Goal: Task Accomplishment & Management: Use online tool/utility

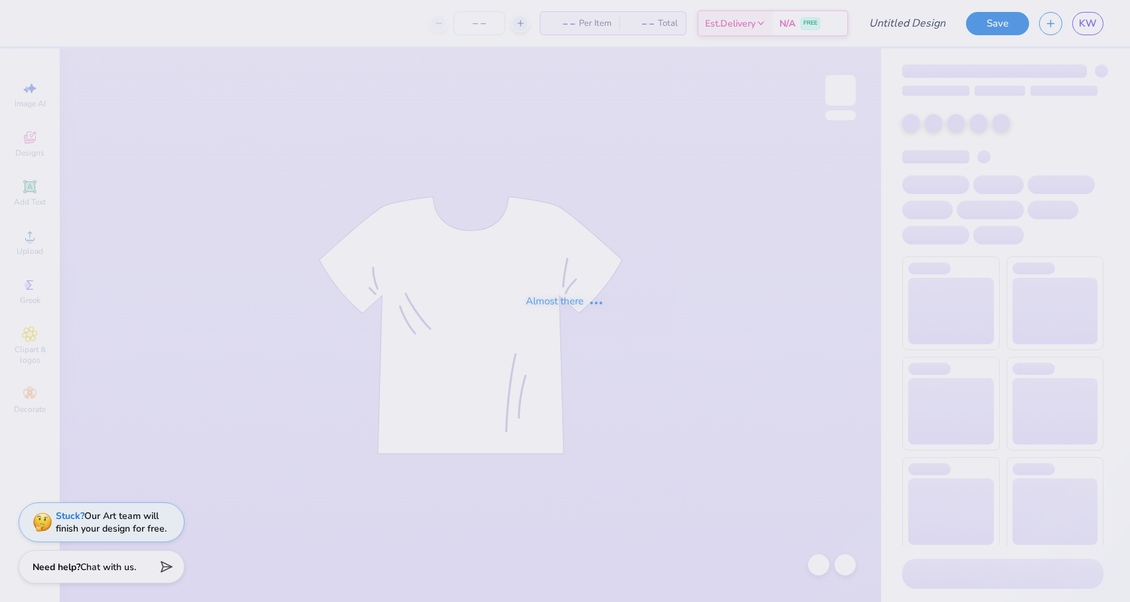
type input "final sweatset shorts"
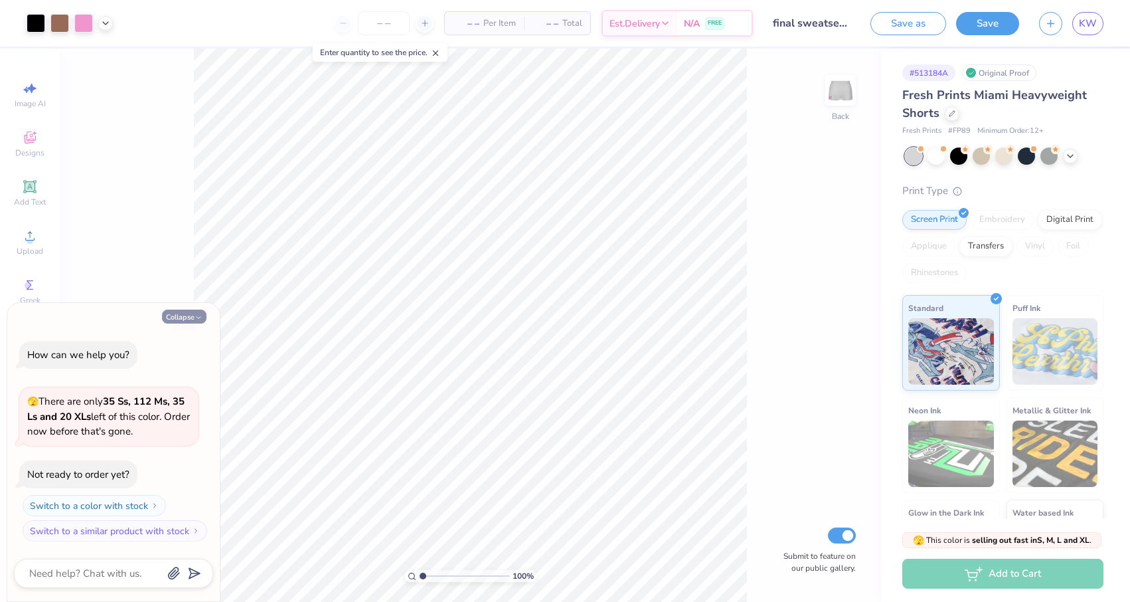
click at [179, 318] on button "Collapse" at bounding box center [184, 316] width 44 height 14
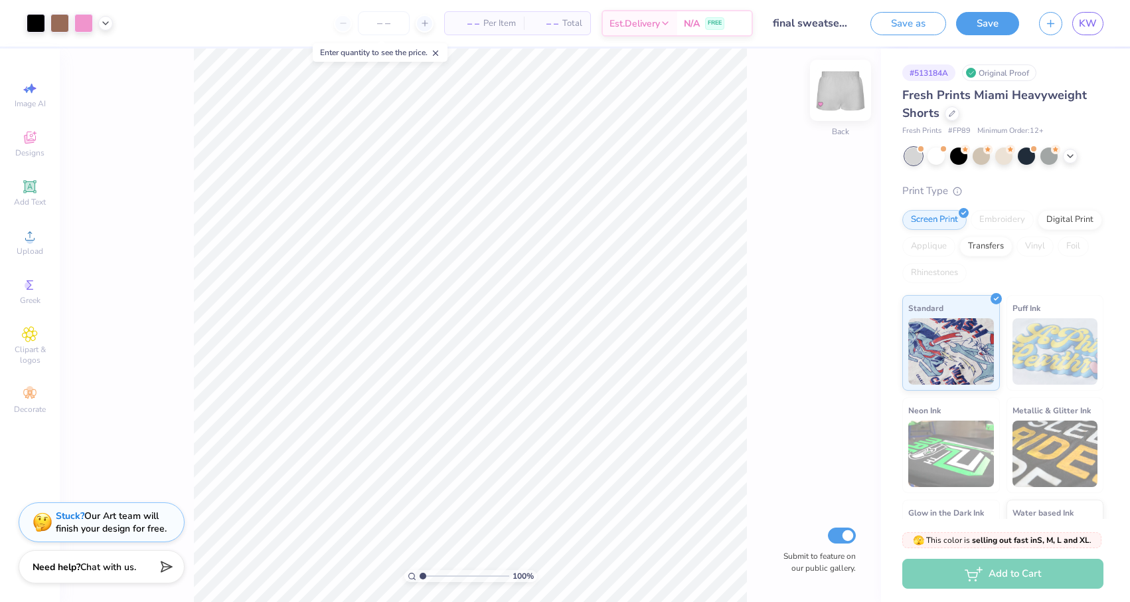
click at [832, 100] on img at bounding box center [840, 90] width 53 height 53
click at [851, 95] on img at bounding box center [840, 90] width 53 height 53
click at [977, 26] on button "Save" at bounding box center [987, 21] width 63 height 23
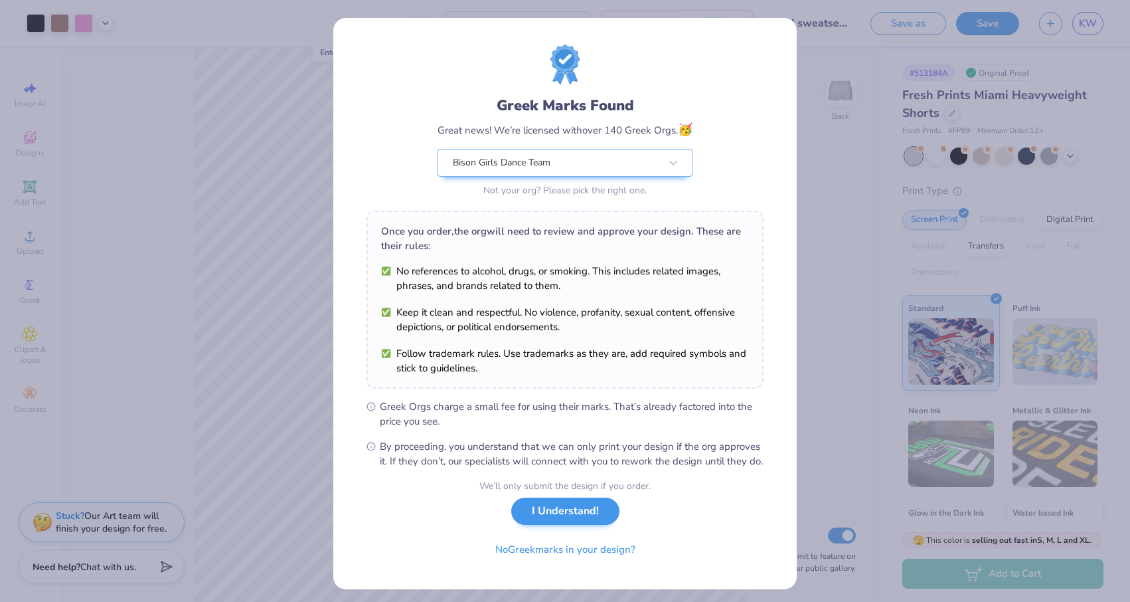
click at [552, 525] on button "I Understand!" at bounding box center [565, 510] width 108 height 27
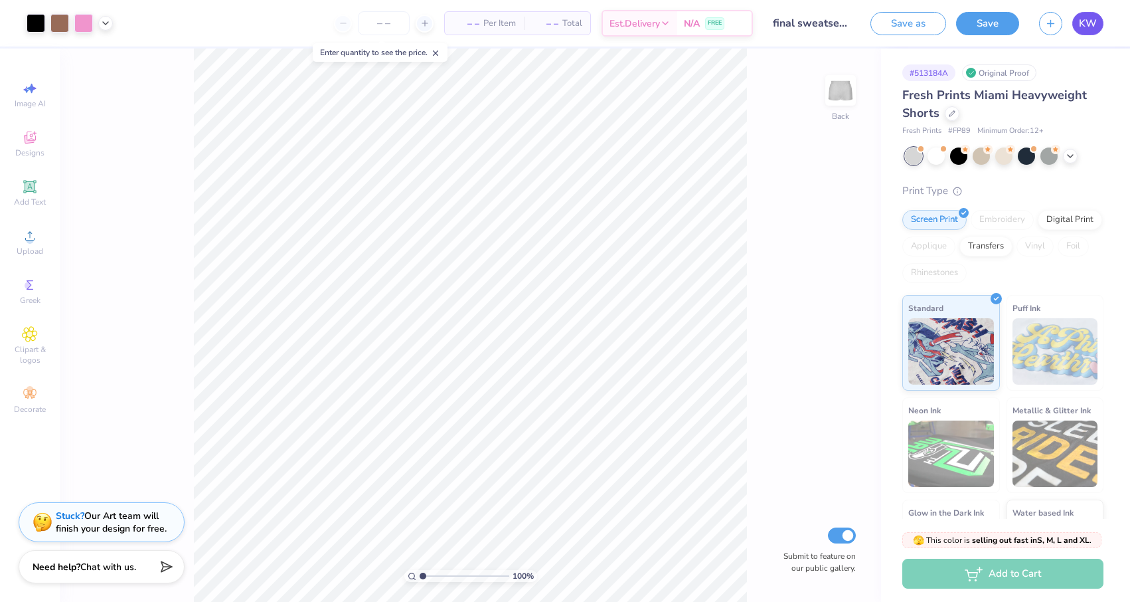
click at [1094, 25] on span "KW" at bounding box center [1088, 23] width 18 height 15
click at [939, 154] on div at bounding box center [936, 154] width 17 height 17
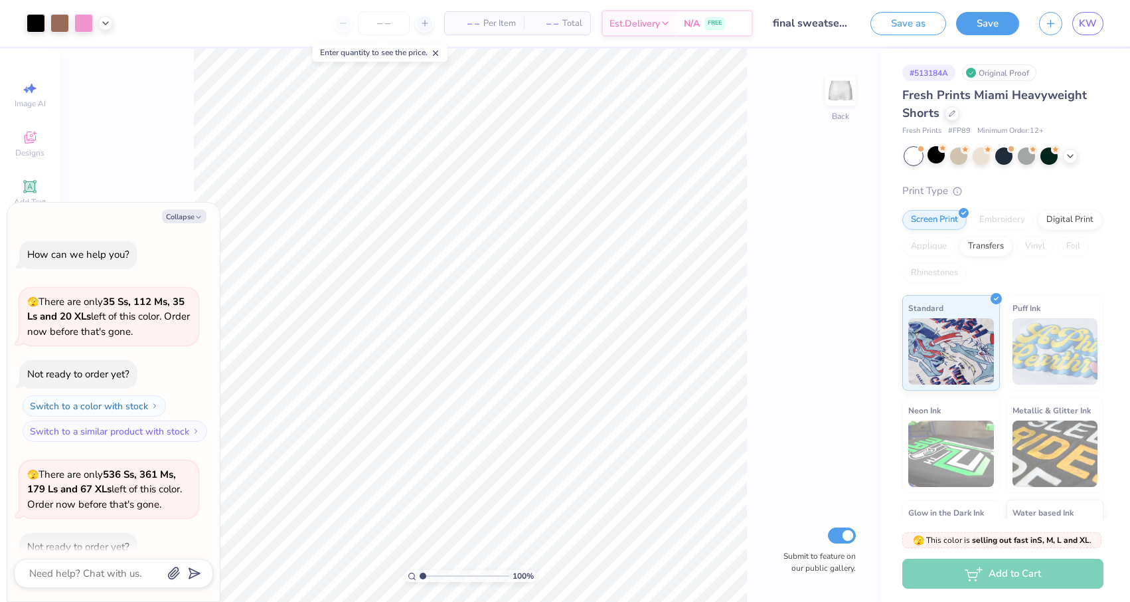
scroll to position [70, 0]
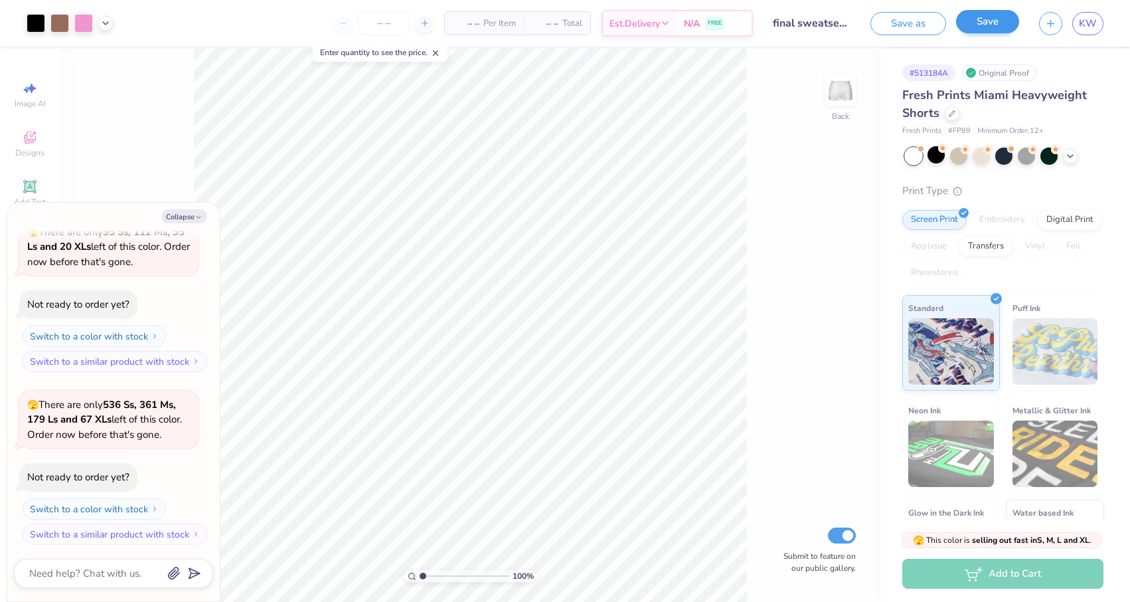
click at [985, 24] on button "Save" at bounding box center [987, 21] width 63 height 23
type textarea "x"
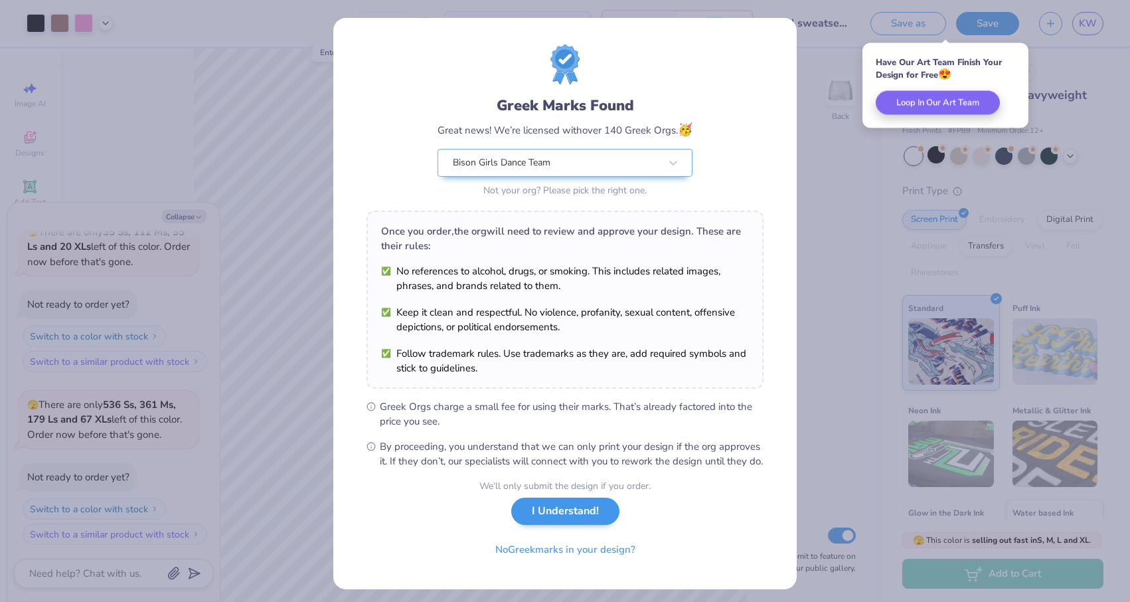
click at [580, 522] on button "I Understand!" at bounding box center [565, 510] width 108 height 27
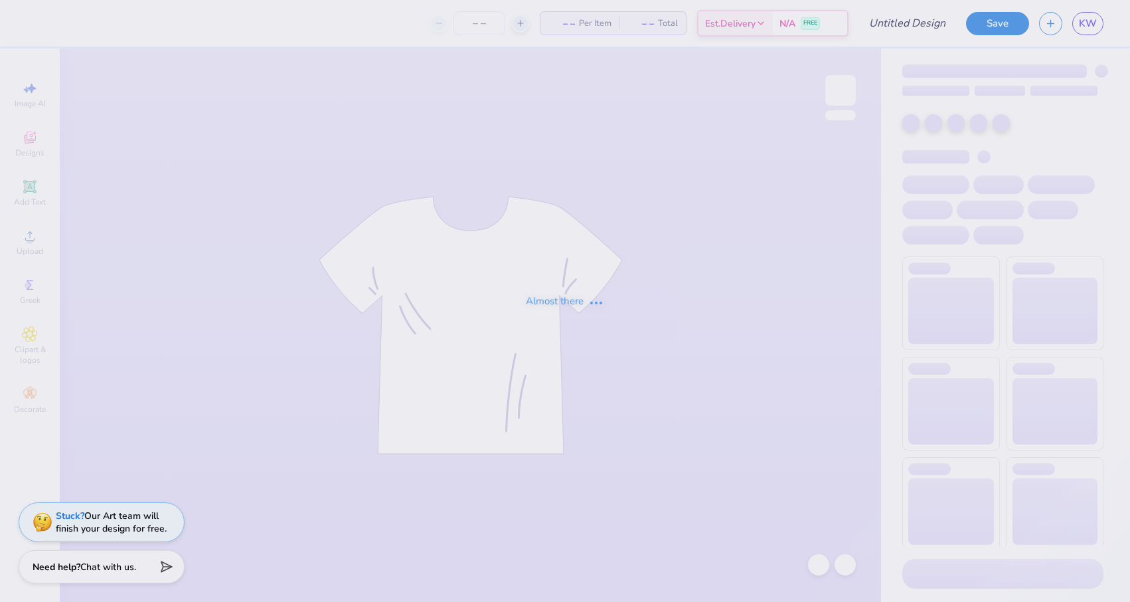
type input "bison girls sweatshirt"
type input "20"
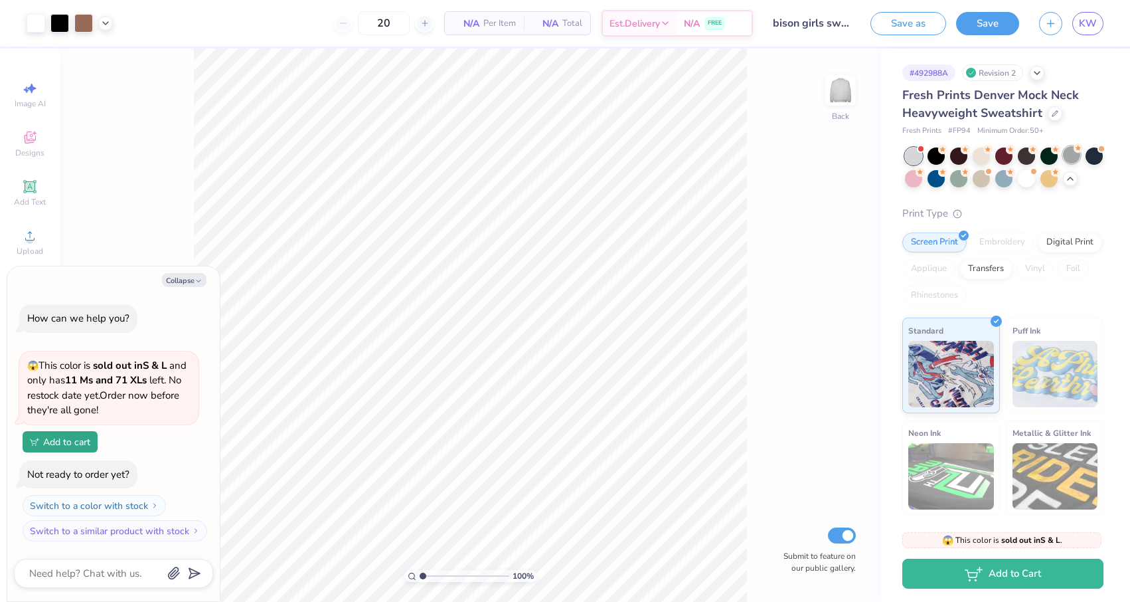
click at [1076, 153] on div at bounding box center [1071, 154] width 17 height 17
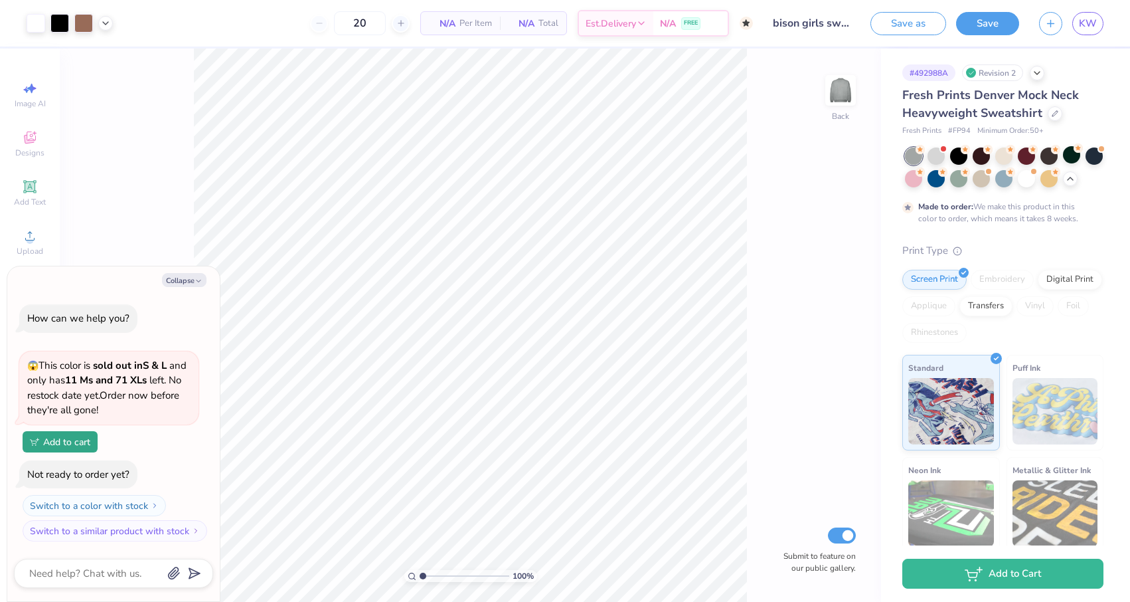
scroll to position [44, 0]
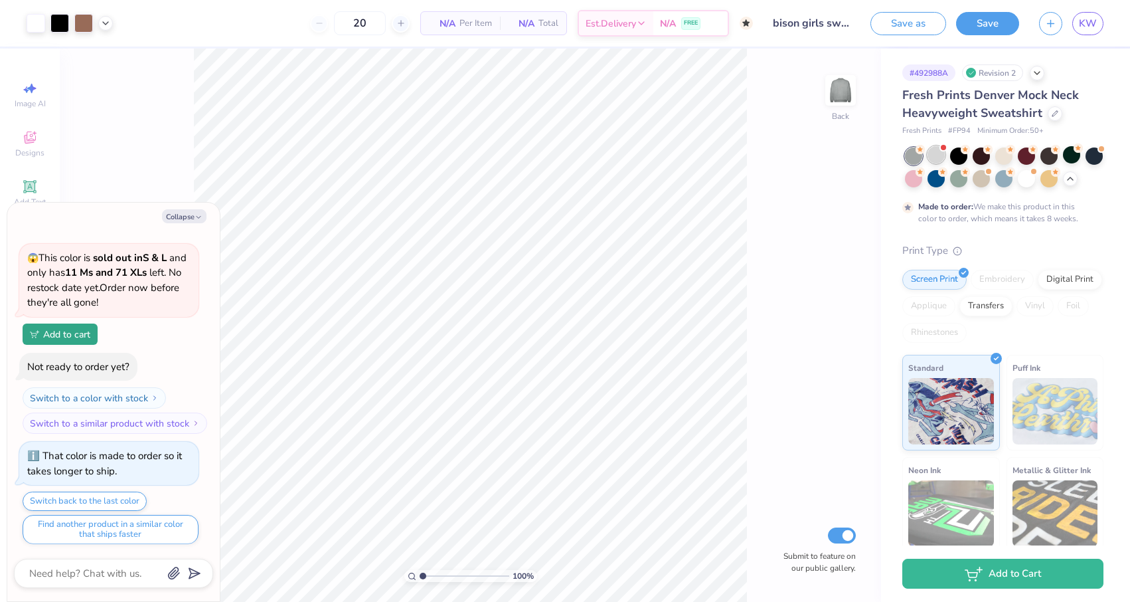
click at [934, 159] on div at bounding box center [936, 154] width 17 height 17
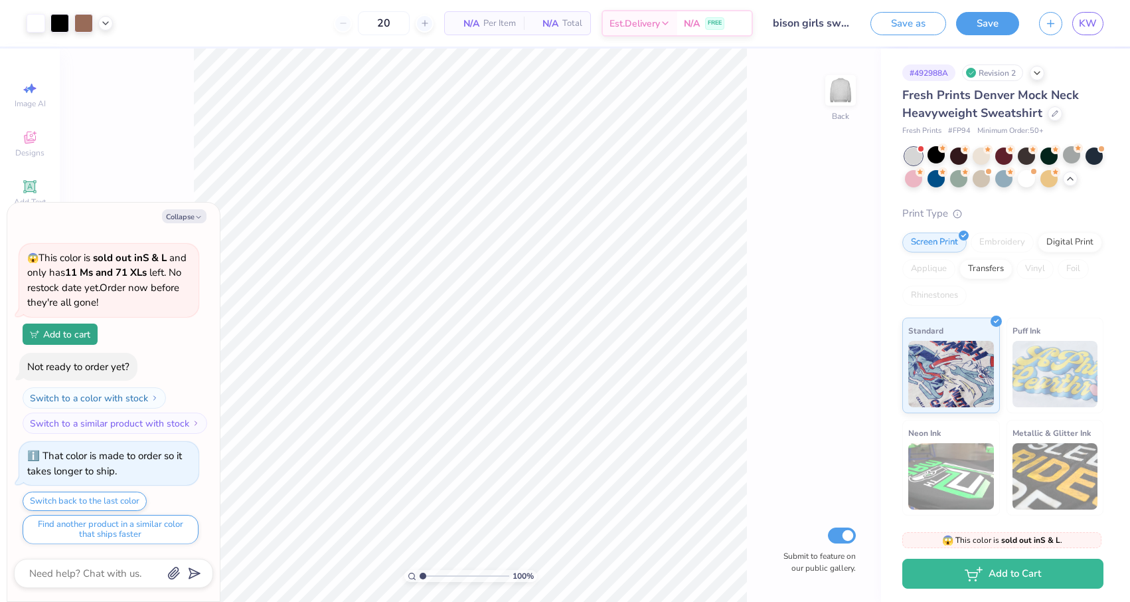
scroll to position [316, 0]
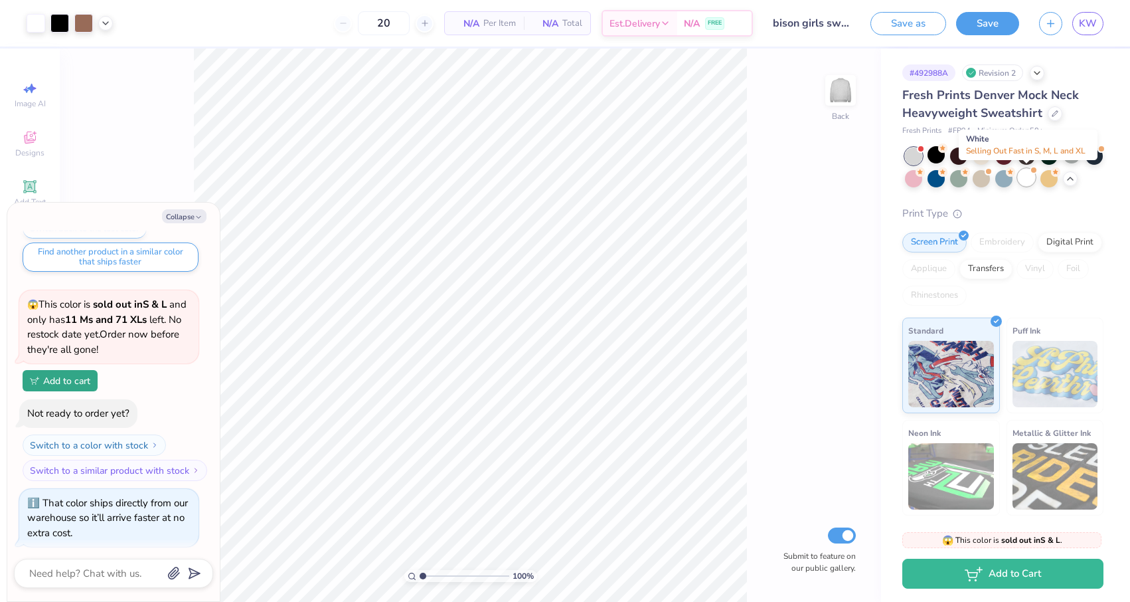
click at [1028, 173] on div at bounding box center [1026, 177] width 17 height 17
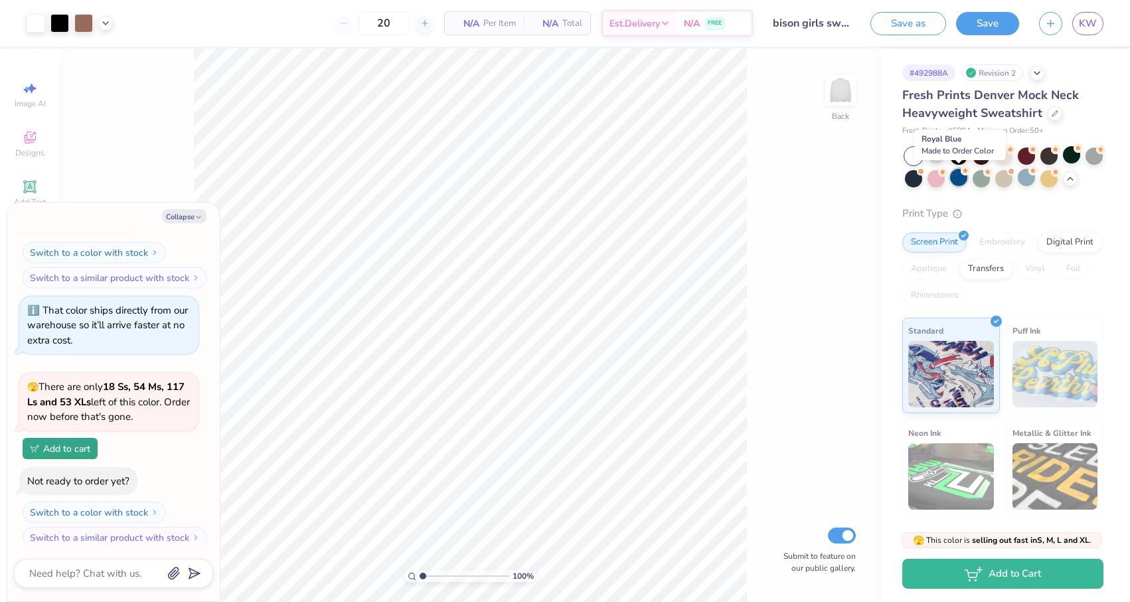
click at [964, 181] on div at bounding box center [958, 177] width 17 height 17
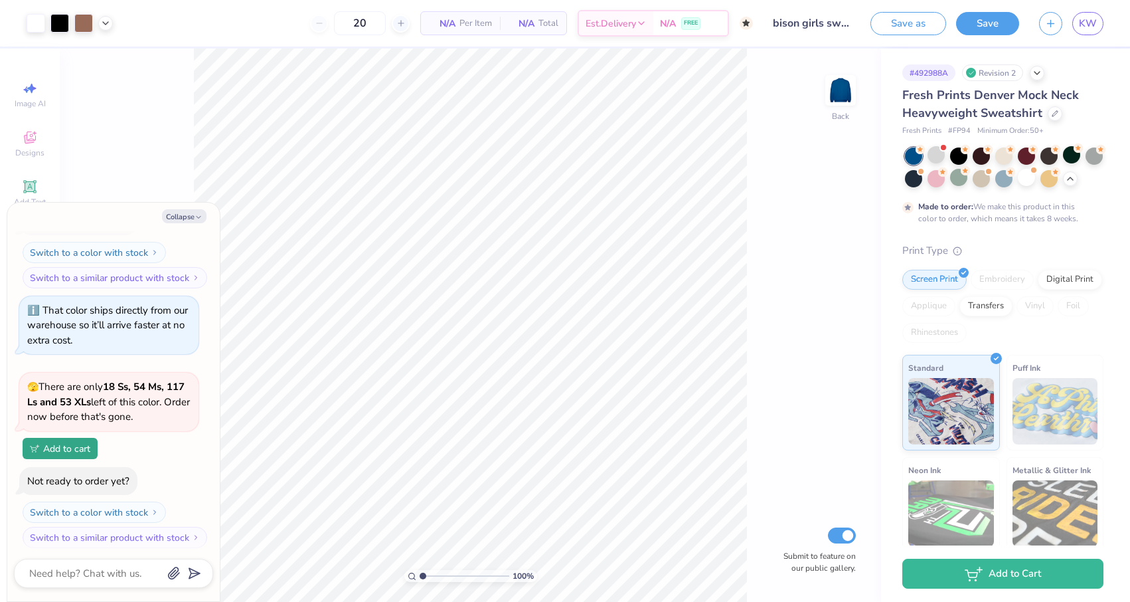
scroll to position [618, 0]
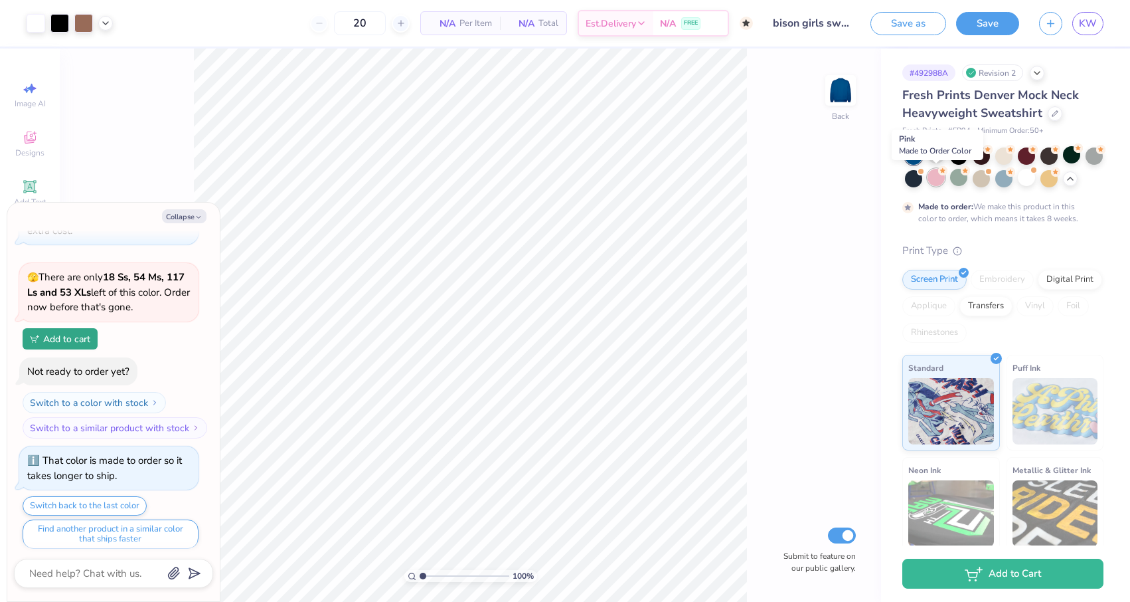
click at [933, 183] on div at bounding box center [936, 177] width 17 height 17
click at [938, 155] on div at bounding box center [936, 154] width 17 height 17
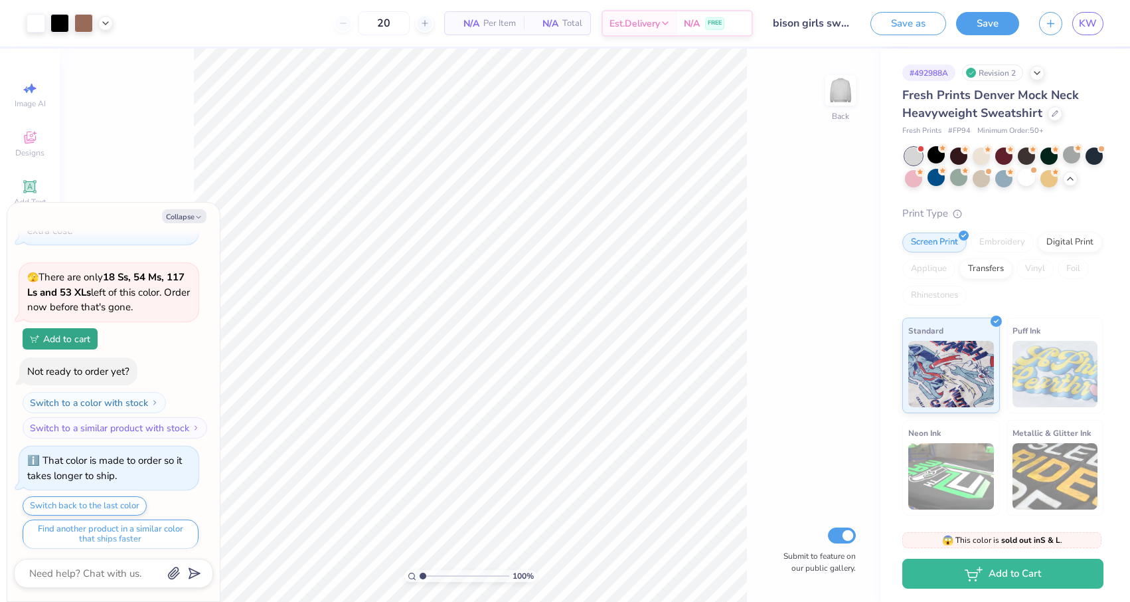
scroll to position [890, 0]
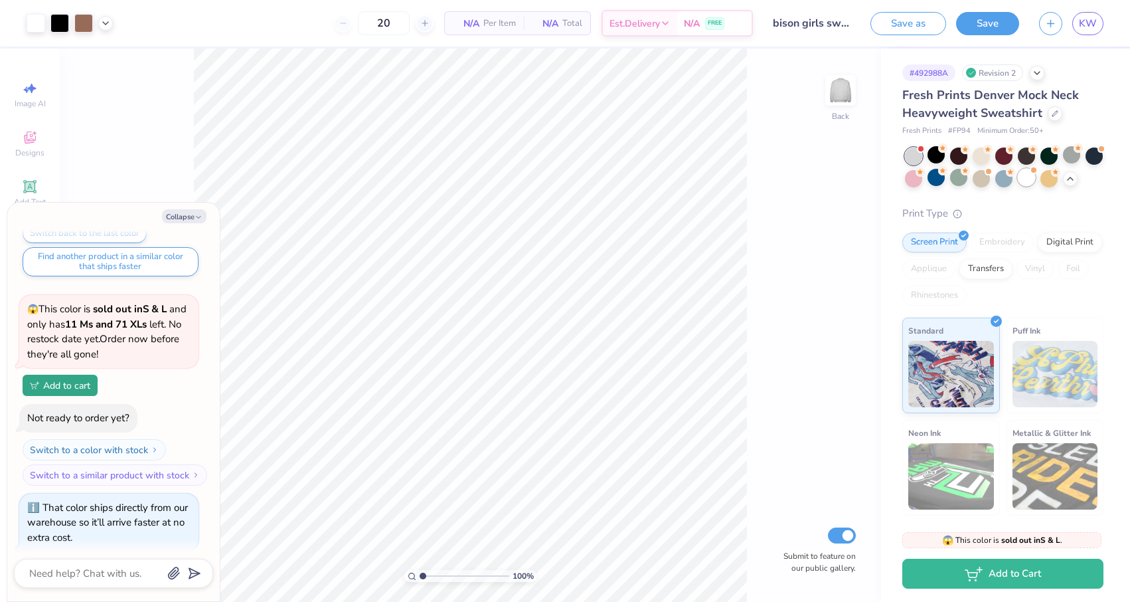
click at [1023, 181] on div at bounding box center [1026, 177] width 17 height 17
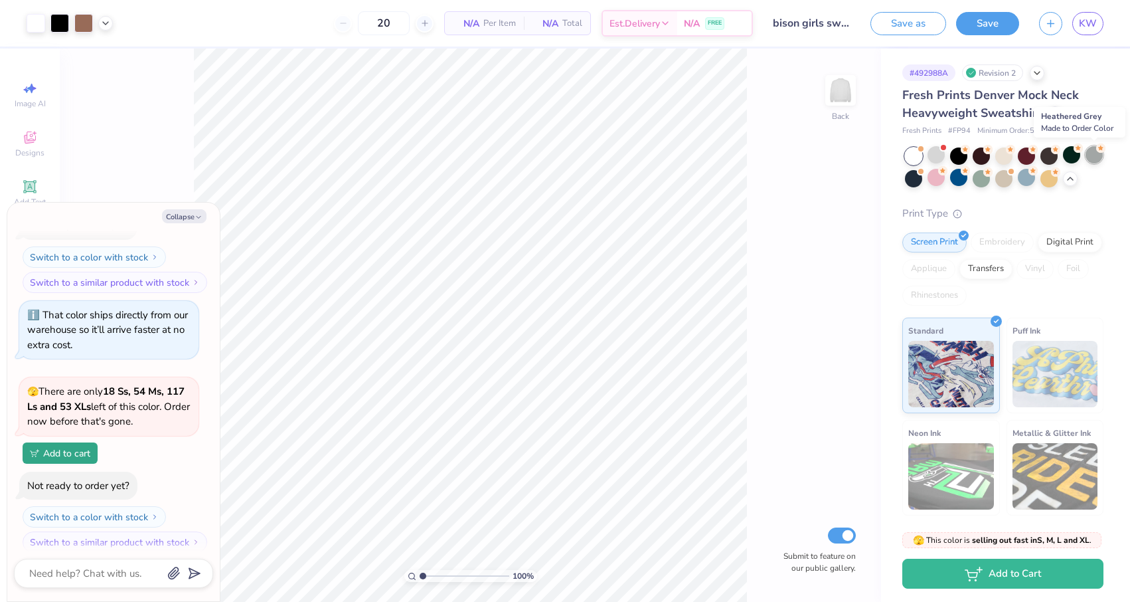
click at [1094, 154] on div at bounding box center [1094, 154] width 17 height 17
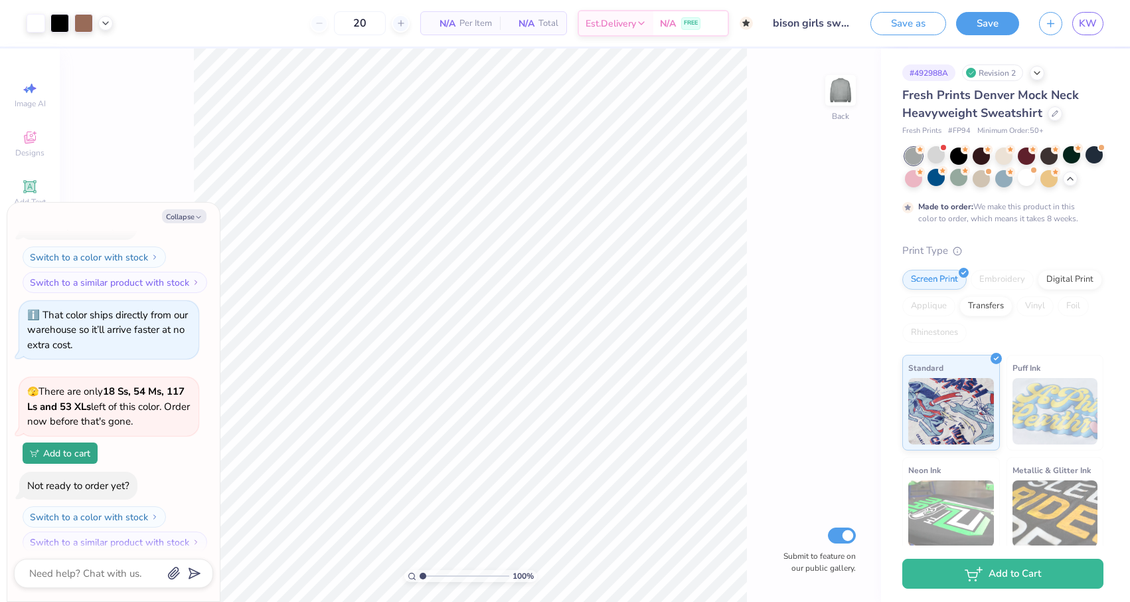
scroll to position [1192, 0]
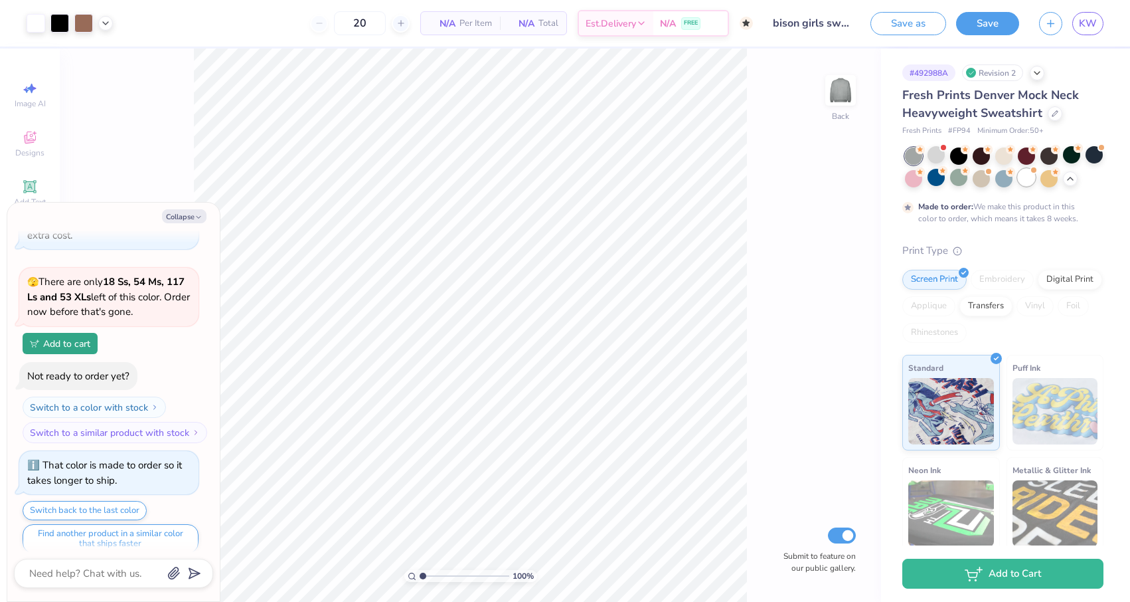
click at [1025, 178] on div at bounding box center [1026, 177] width 17 height 17
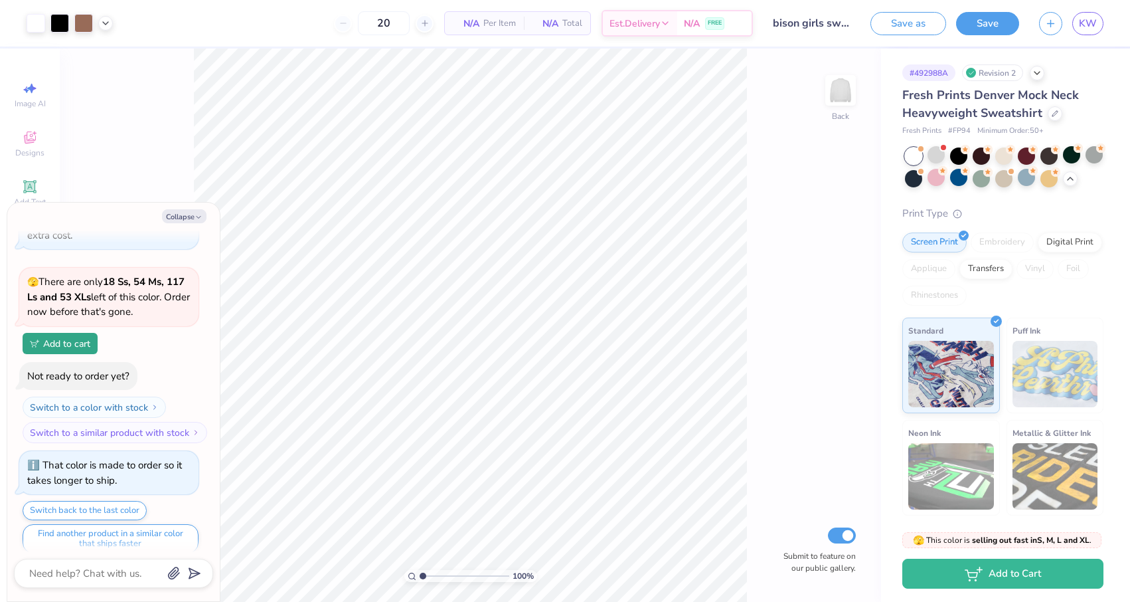
scroll to position [1450, 0]
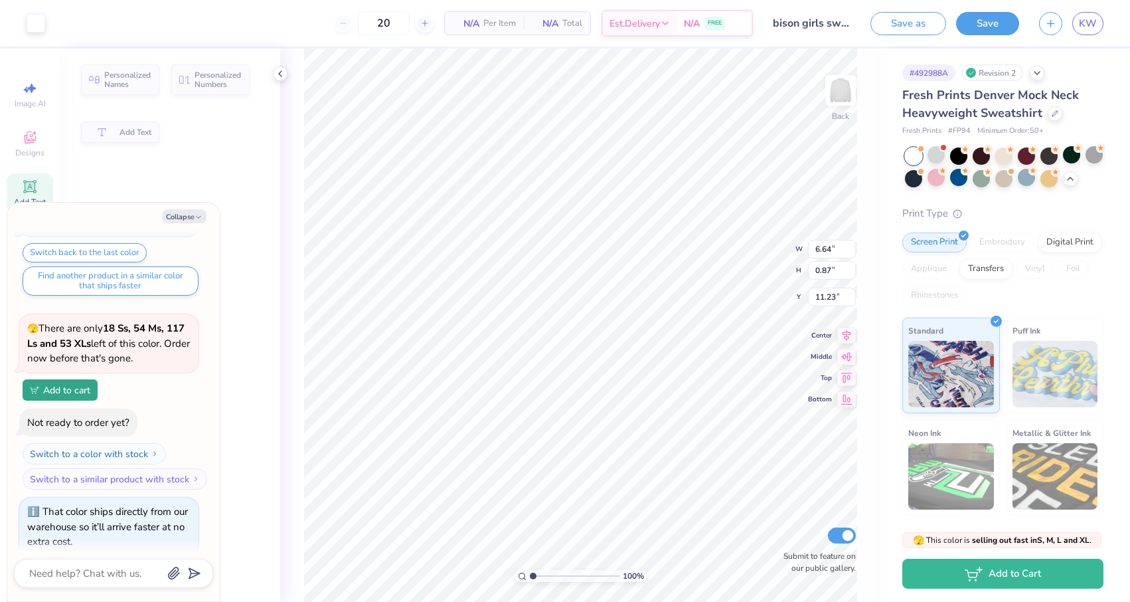
type textarea "x"
type input "6.64"
type input "0.87"
type input "11.23"
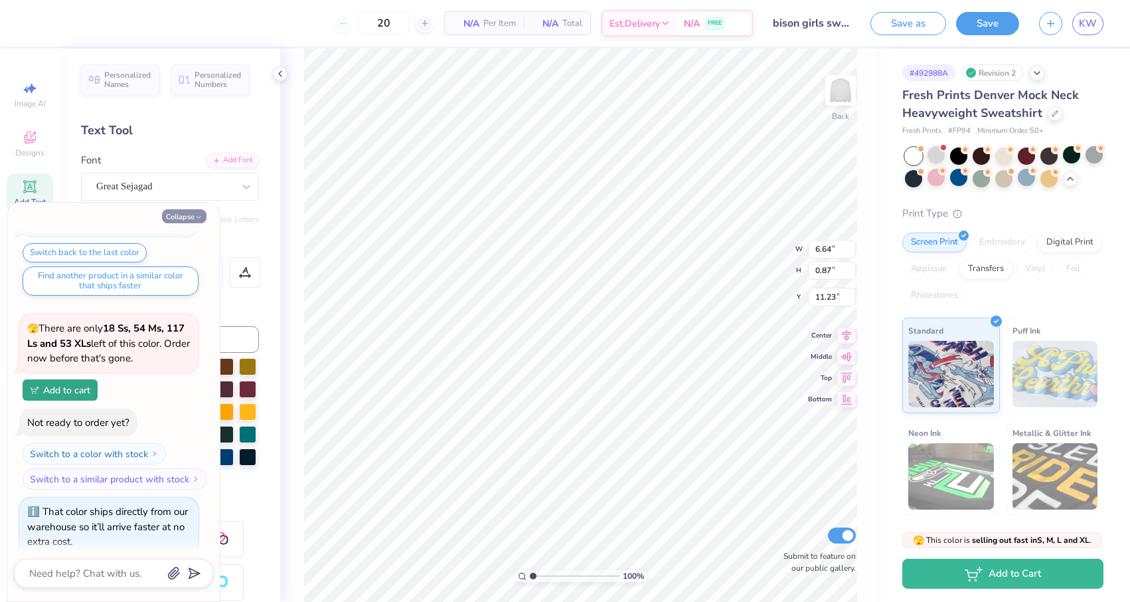
click at [175, 213] on button "Collapse" at bounding box center [184, 216] width 44 height 14
type textarea "x"
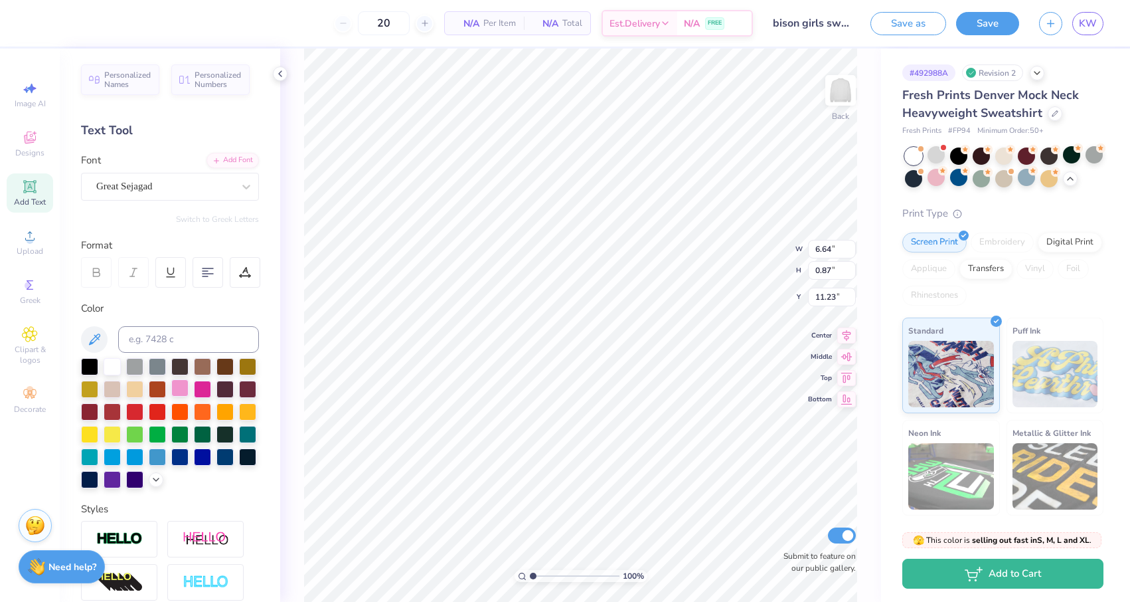
click at [181, 388] on div at bounding box center [179, 387] width 17 height 17
click at [295, 309] on div "100 % Back W 6.64 6.64 " H 0.87 0.87 " Y 11.23 11.23 " Center Middle Top Bottom…" at bounding box center [580, 324] width 601 height 553
click at [998, 24] on button "Save" at bounding box center [987, 21] width 63 height 23
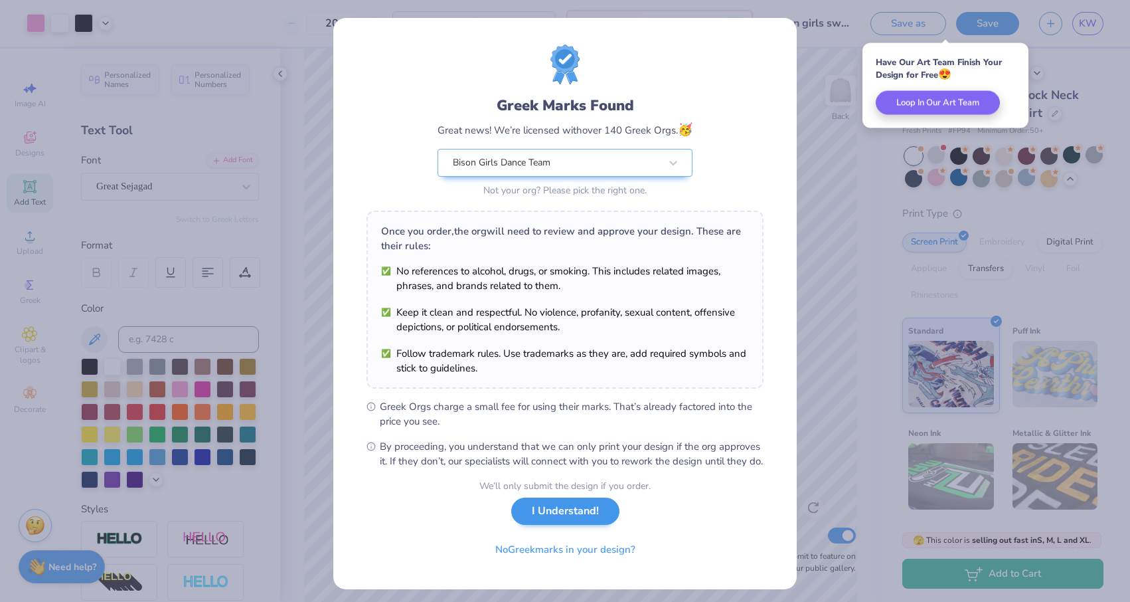
click at [574, 525] on button "I Understand!" at bounding box center [565, 510] width 108 height 27
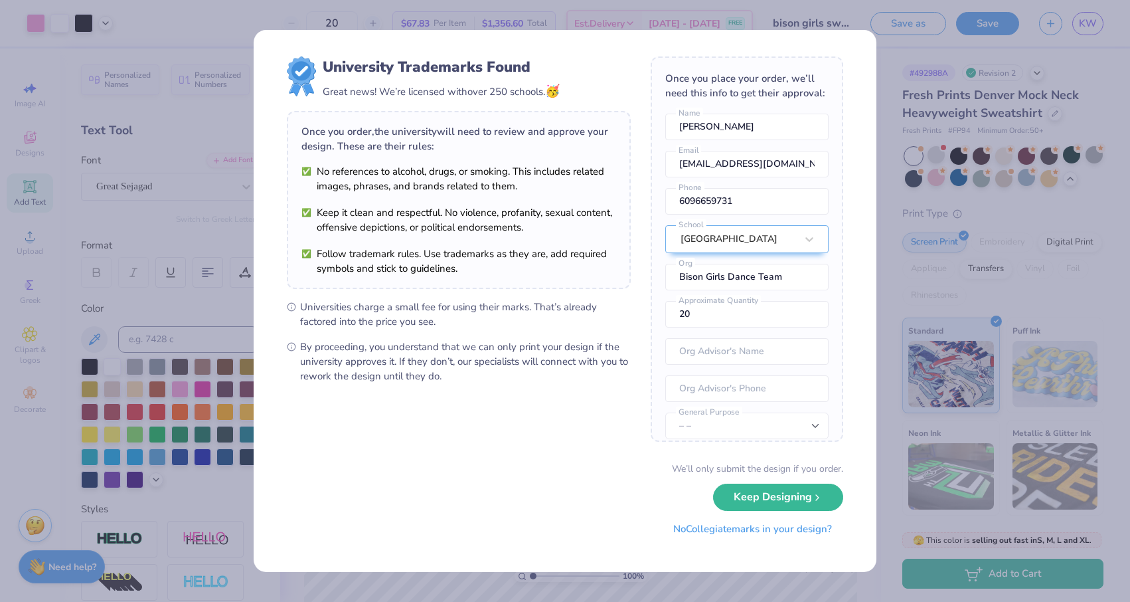
click at [776, 529] on button "No Collegiate marks in your design?" at bounding box center [752, 528] width 181 height 27
